Goal: Find specific page/section: Find specific page/section

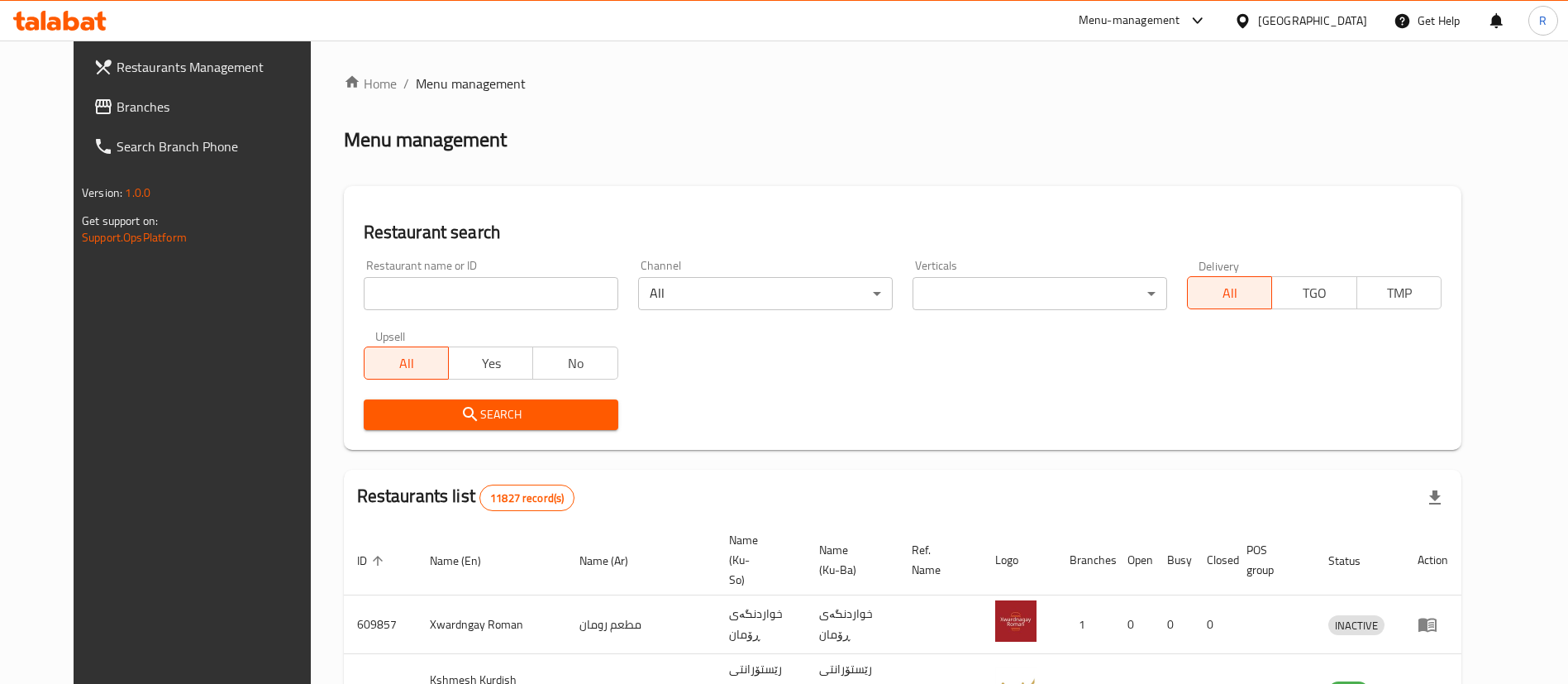
click at [529, 299] on input "search" at bounding box center [490, 293] width 255 height 33
type input "zer r"
click button "Search" at bounding box center [490, 414] width 255 height 31
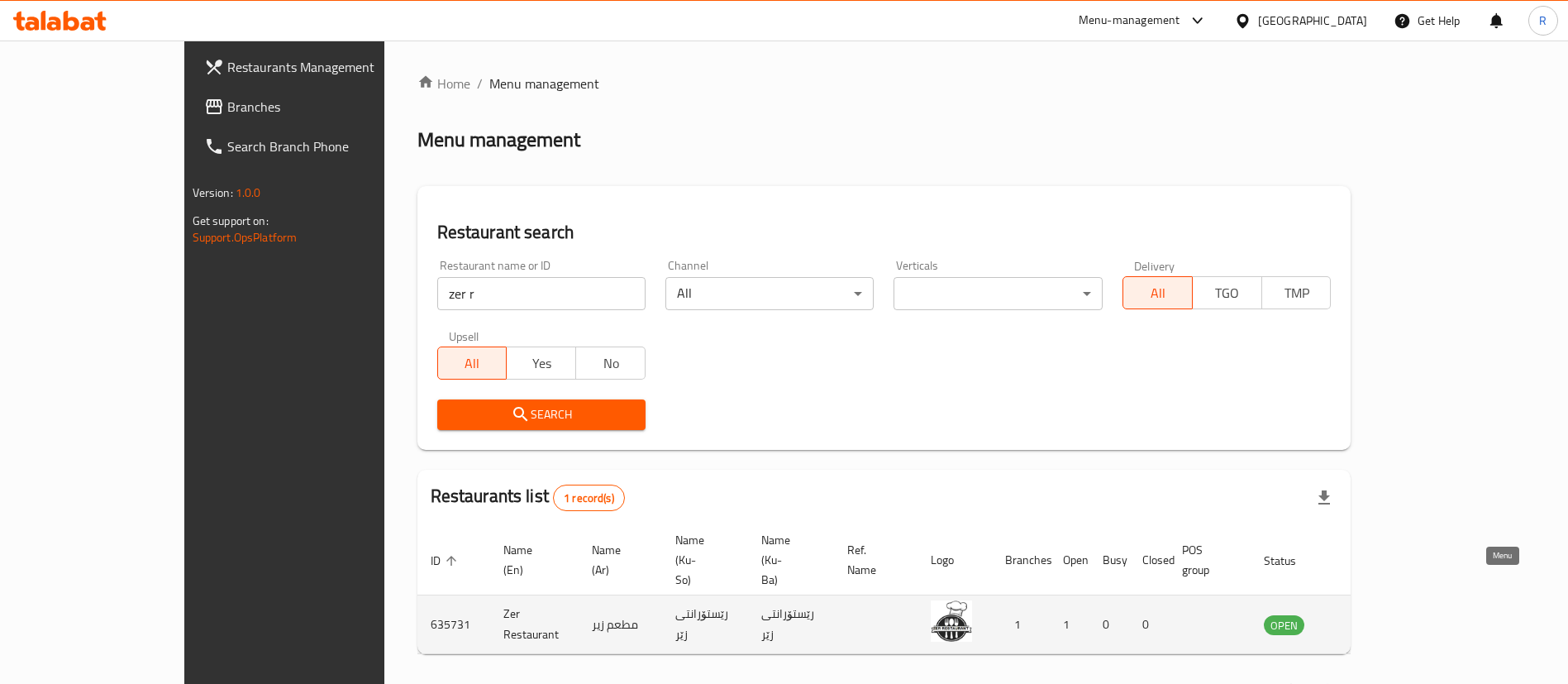
click at [1370, 618] on icon "enhanced table" at bounding box center [1359, 625] width 18 height 14
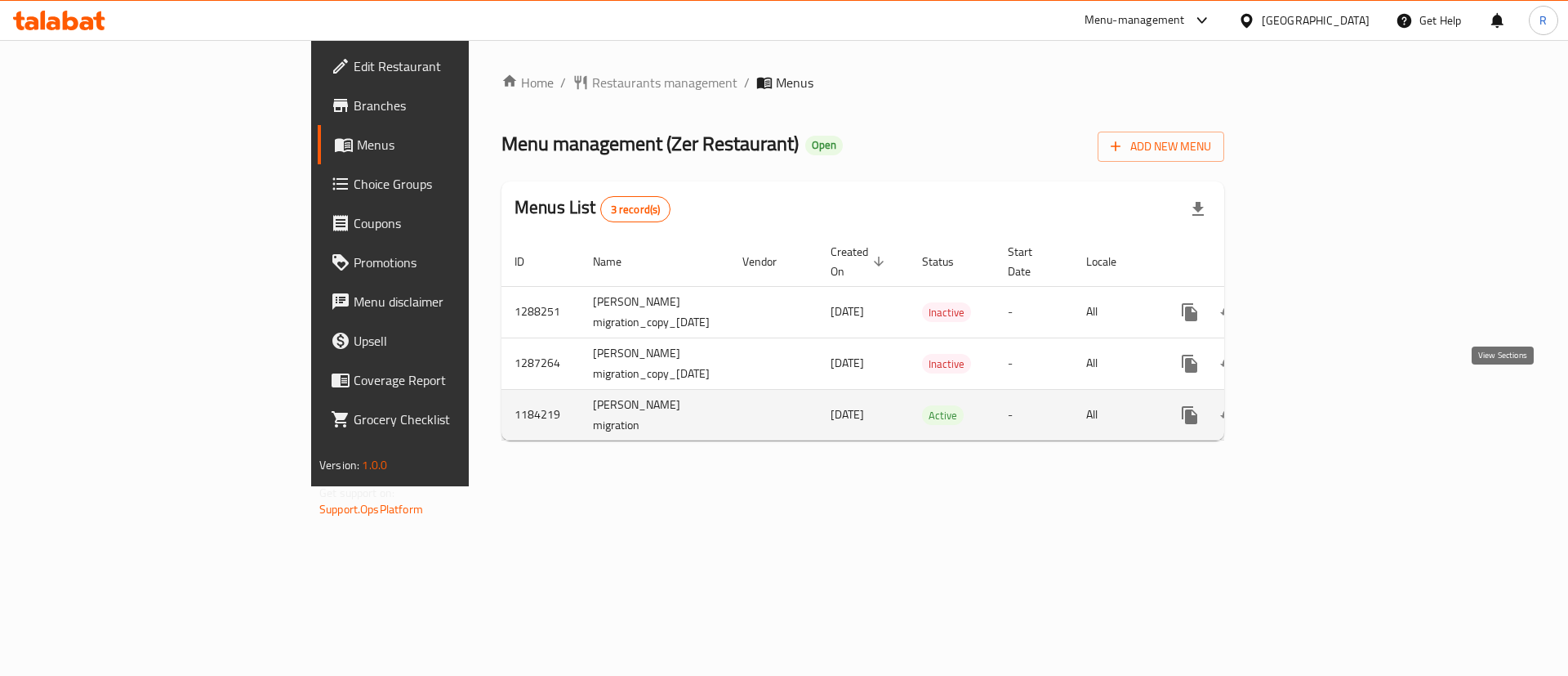
click at [1315, 408] on icon "enhanced table" at bounding box center [1307, 415] width 15 height 15
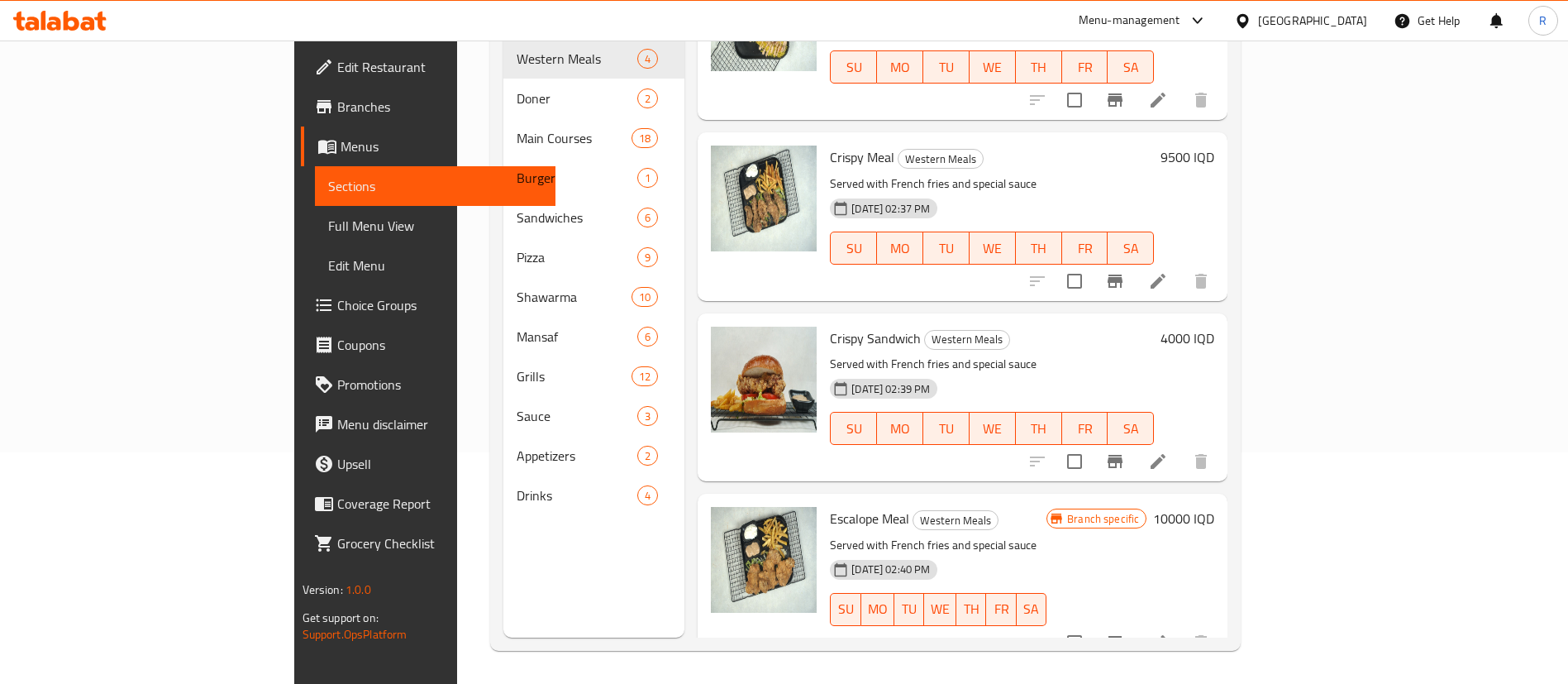
scroll to position [107, 0]
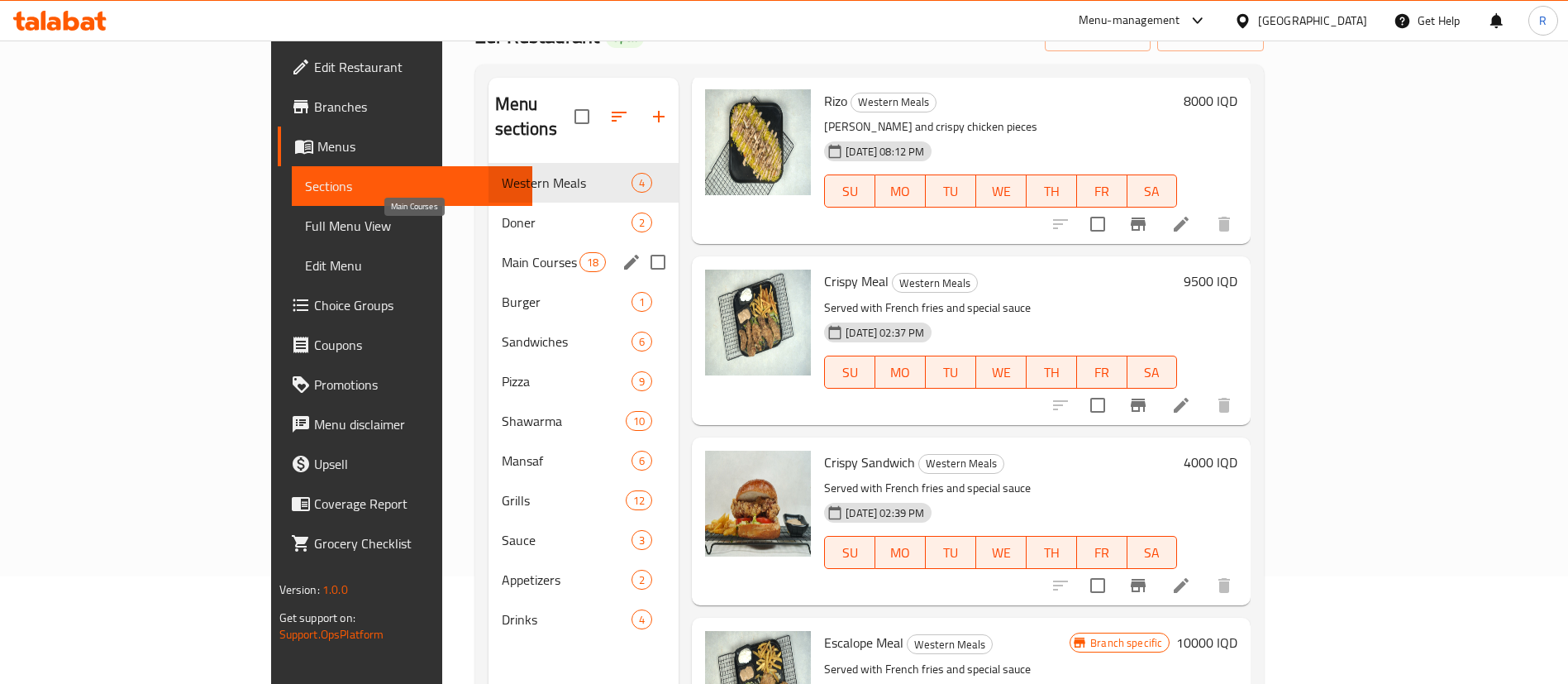
drag, startPoint x: 409, startPoint y: 237, endPoint x: 427, endPoint y: 247, distance: 20.6
click at [502, 252] on span "Main Courses" at bounding box center [540, 261] width 78 height 20
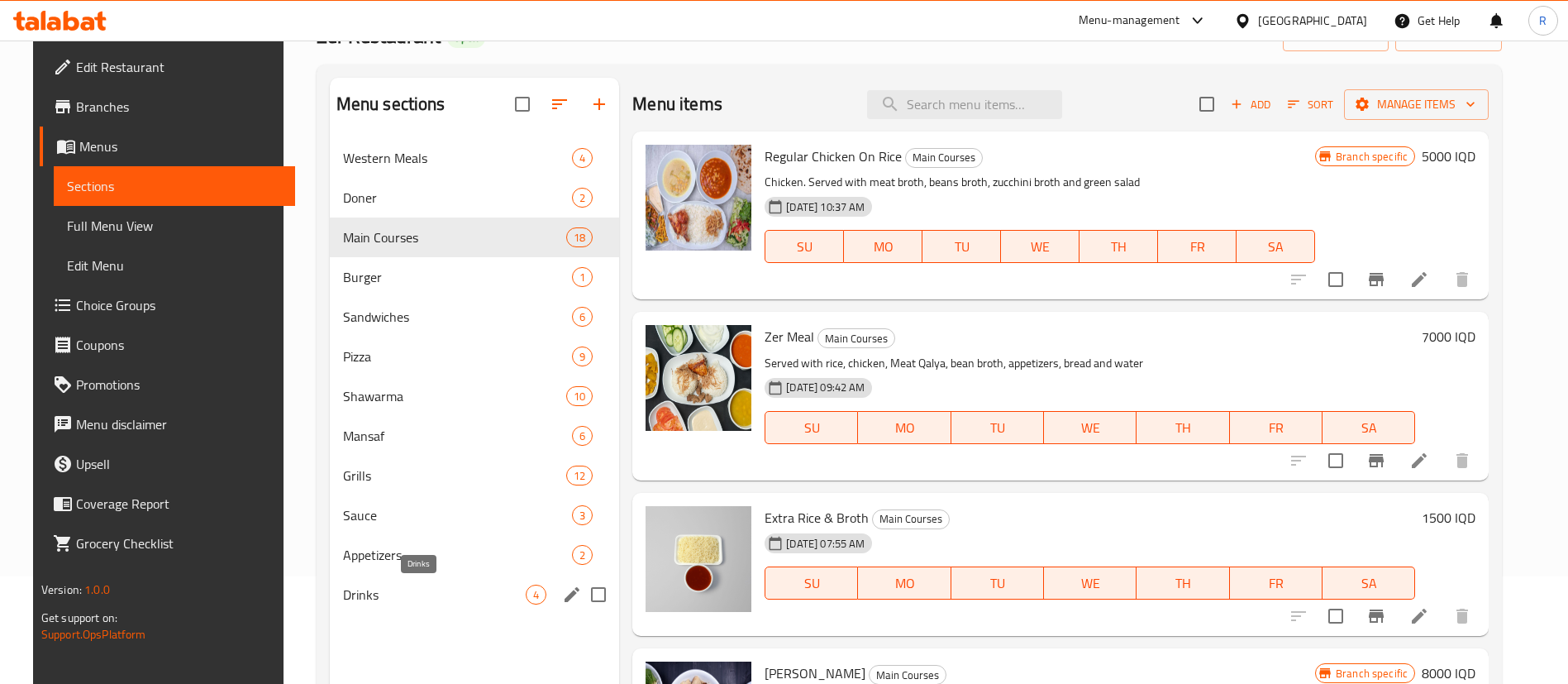
click at [375, 591] on span "Drinks" at bounding box center [434, 594] width 182 height 20
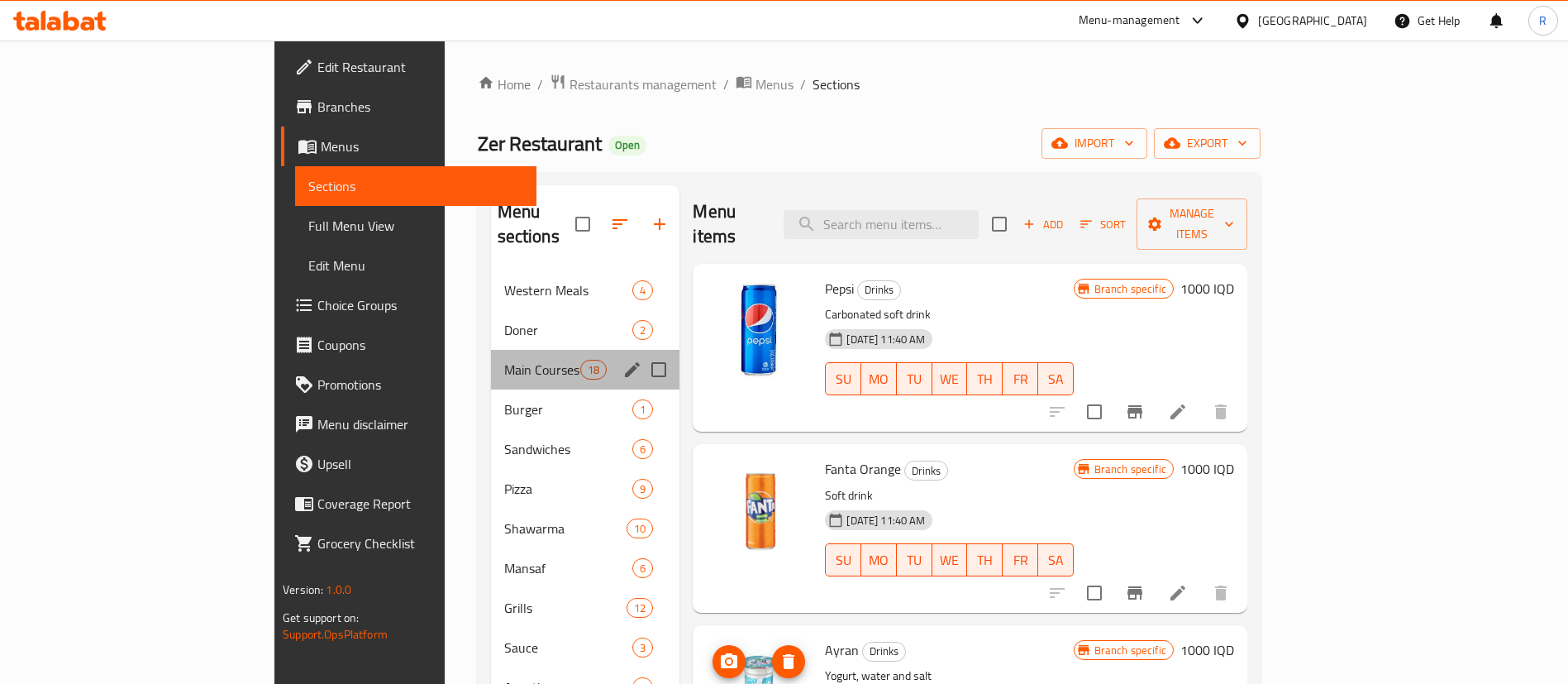
click at [491, 356] on div "Main Courses 18" at bounding box center [585, 369] width 189 height 39
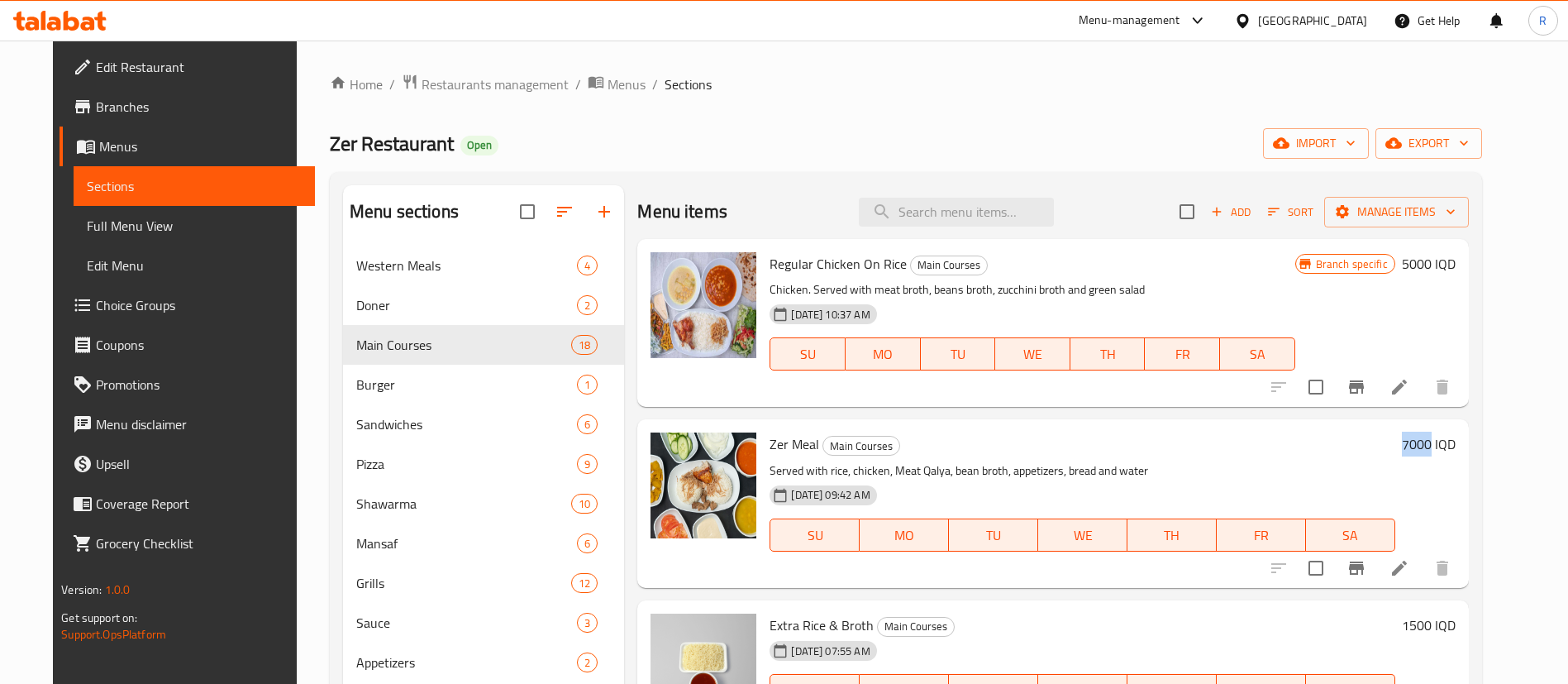
drag, startPoint x: 1435, startPoint y: 443, endPoint x: 1467, endPoint y: 443, distance: 32.0
click at [1455, 443] on div "7000 IQD" at bounding box center [1425, 443] width 60 height 23
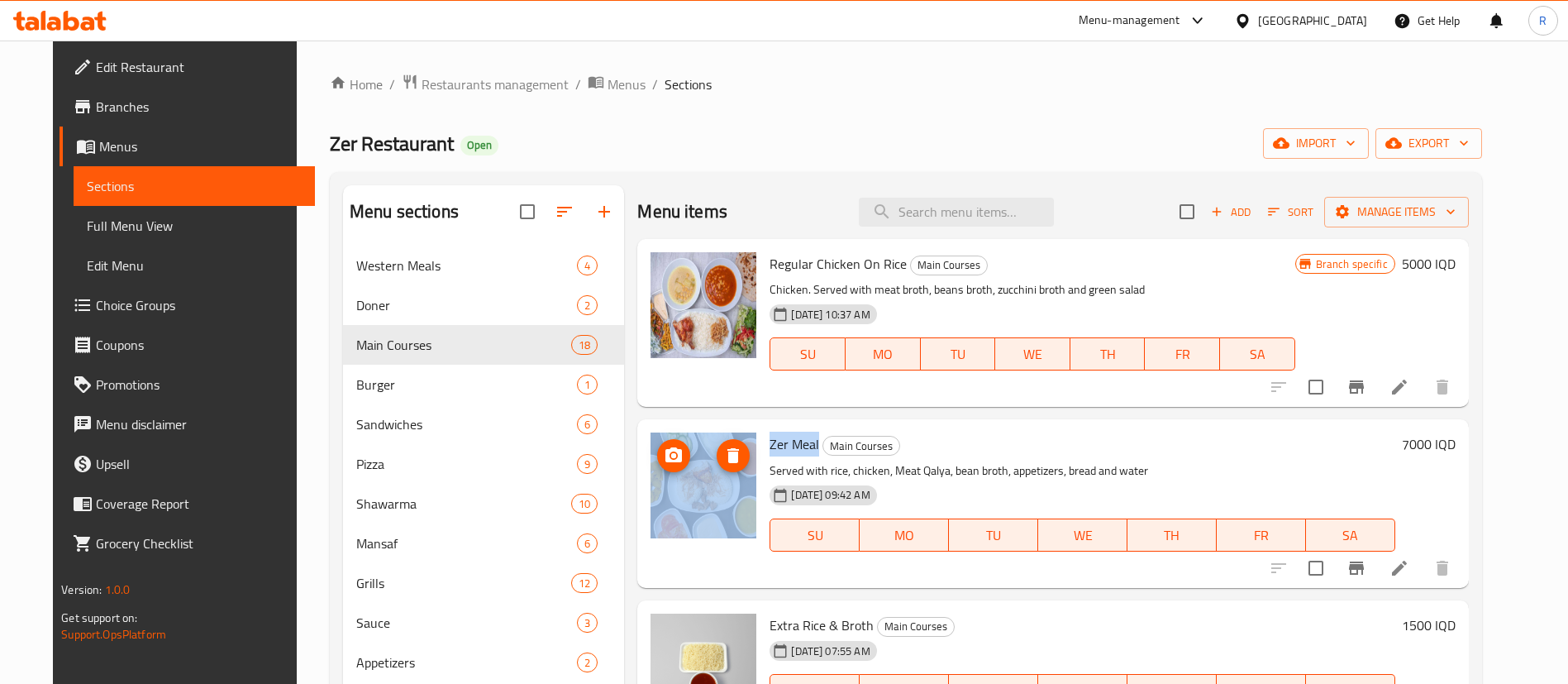
drag, startPoint x: 806, startPoint y: 443, endPoint x: 738, endPoint y: 443, distance: 68.0
click at [738, 443] on div "Zer Meal Main Courses Served with rice, chicken, Meat Qalya, bean broth, appeti…" at bounding box center [1052, 503] width 817 height 155
copy div "Zer Meal"
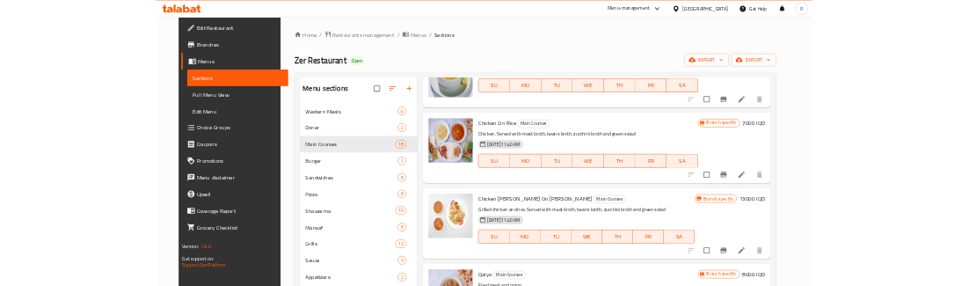
scroll to position [792, 0]
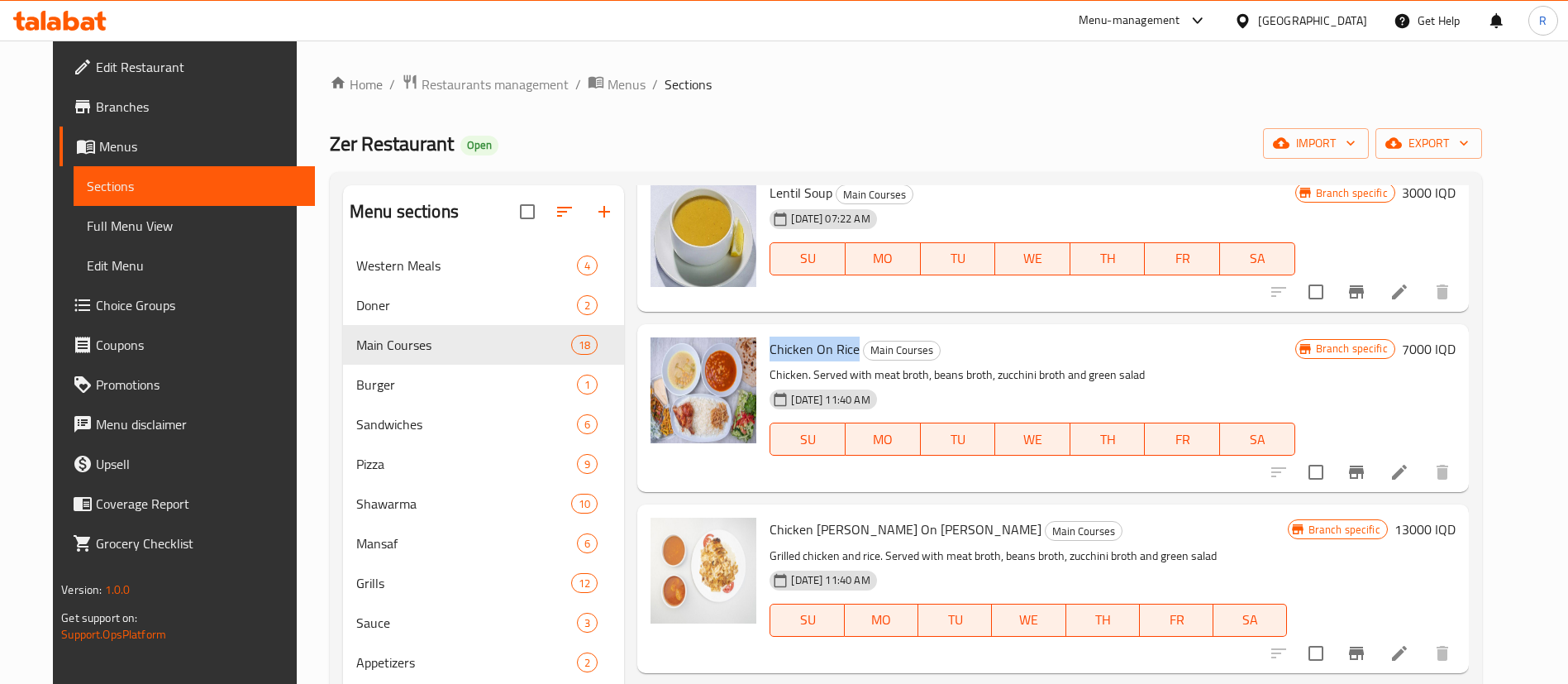
drag, startPoint x: 845, startPoint y: 349, endPoint x: 757, endPoint y: 340, distance: 88.5
click at [769, 340] on h6 "Chicken On Rice Main Courses" at bounding box center [1032, 349] width 525 height 23
copy span "Chicken On Rice"
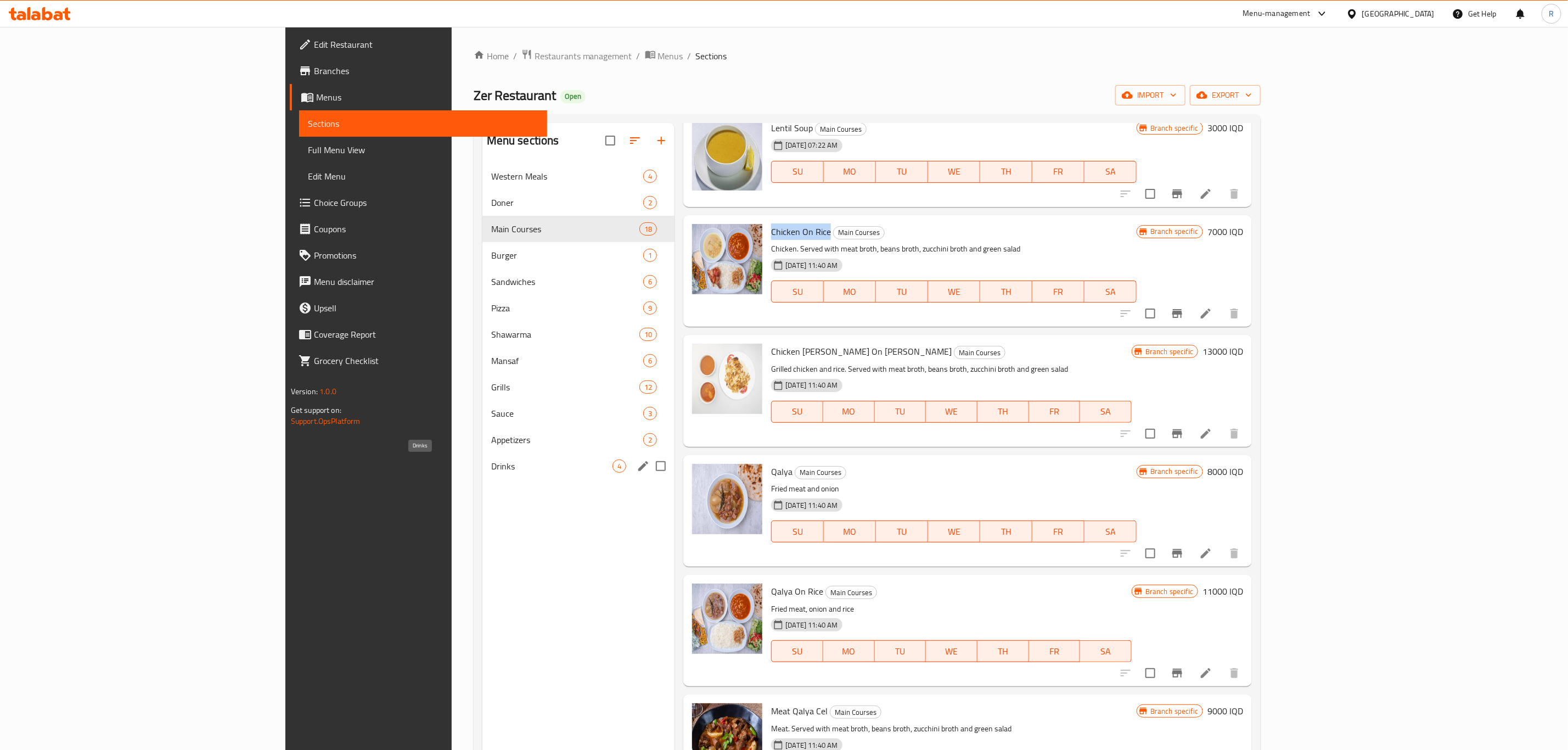
click at [491, 454] on span "Drinks" at bounding box center [552, 465] width 121 height 13
